Goal: Task Accomplishment & Management: Manage account settings

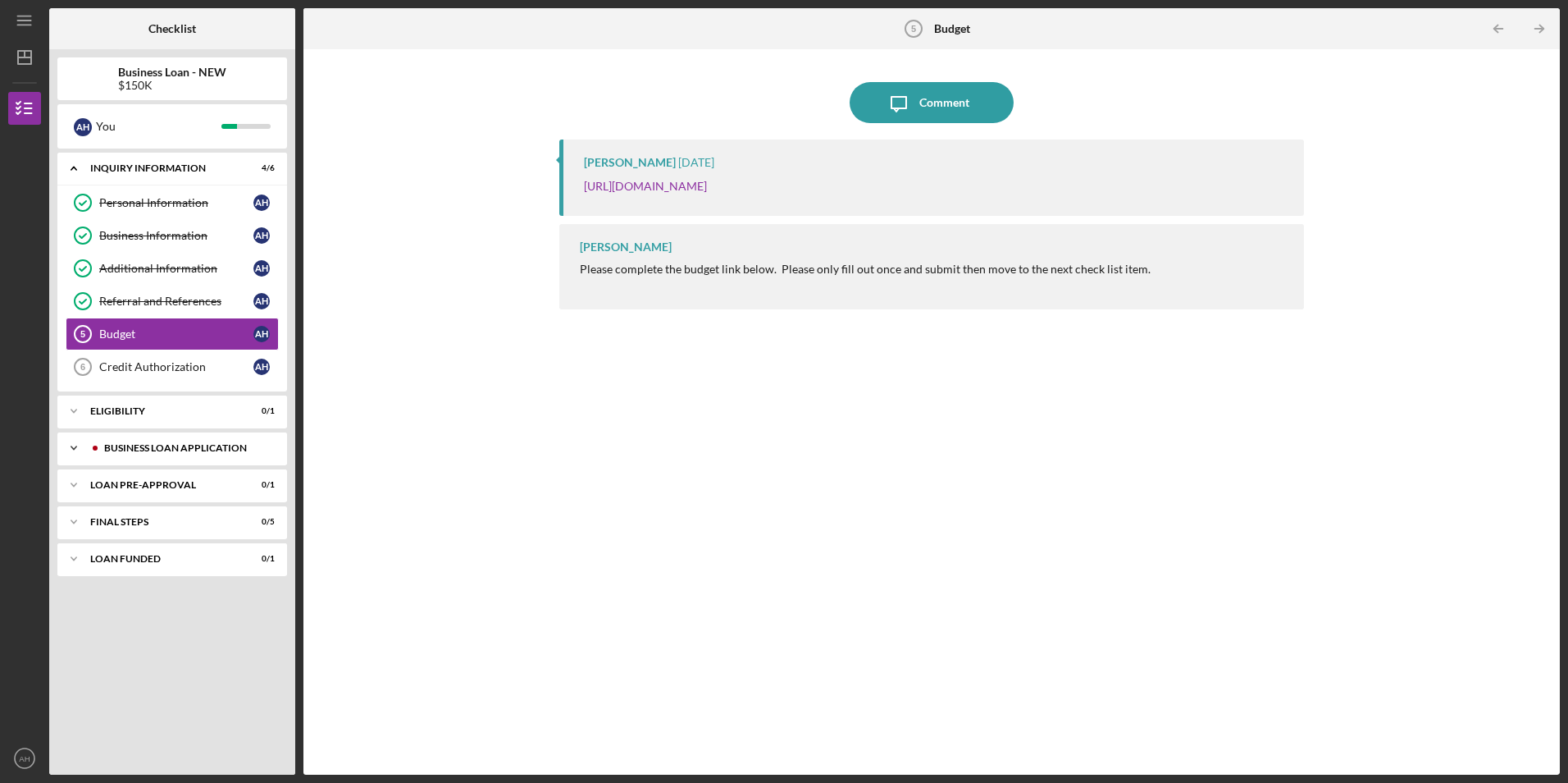
click at [71, 452] on icon "Icon/Expander" at bounding box center [74, 448] width 33 height 33
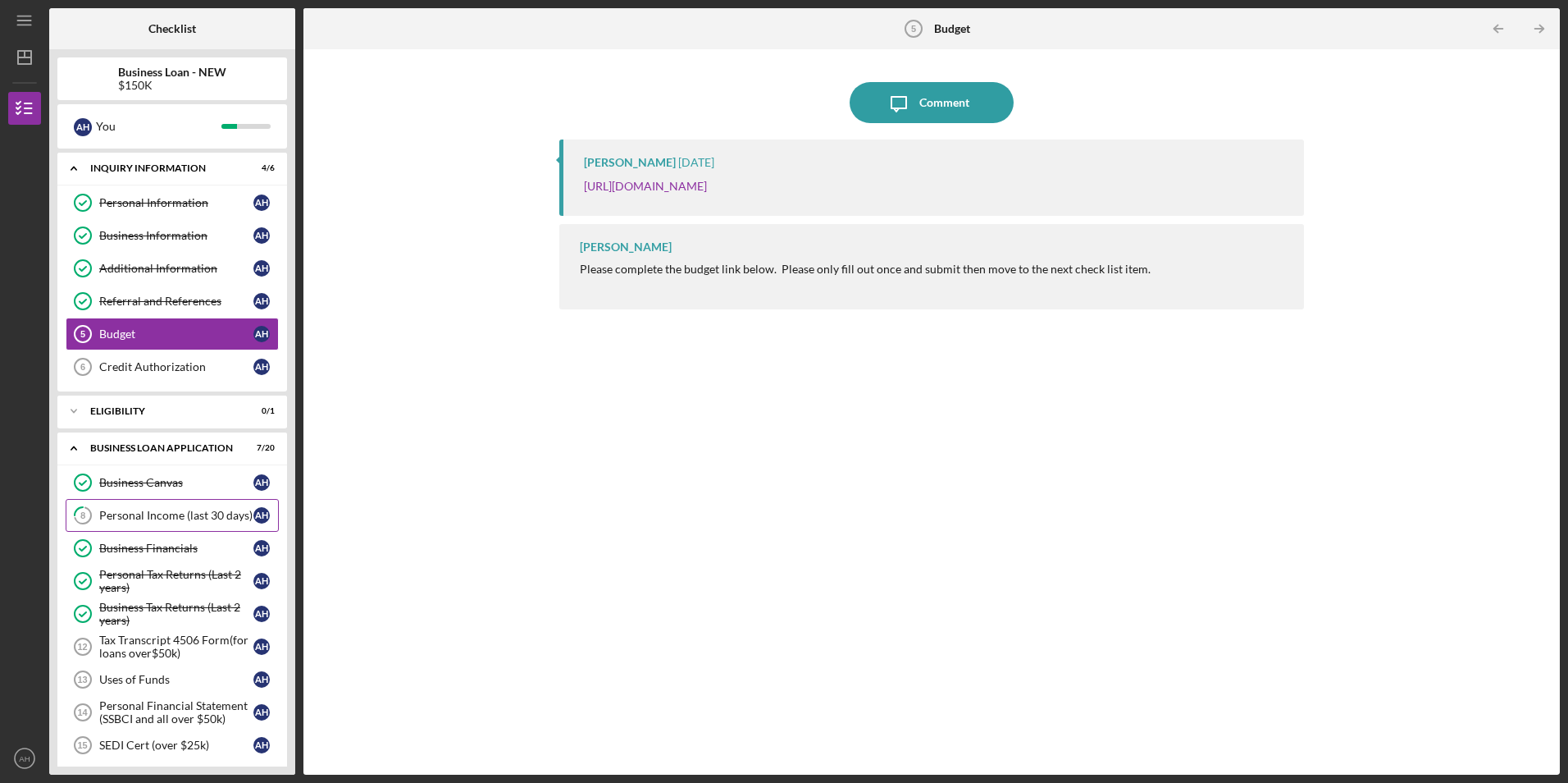
click at [121, 518] on div "Personal Income (last 30 days)" at bounding box center [176, 515] width 154 height 13
